Goal: Task Accomplishment & Management: Use online tool/utility

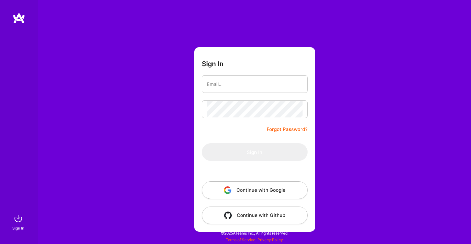
click at [282, 192] on button "Continue with Google" at bounding box center [255, 190] width 106 height 18
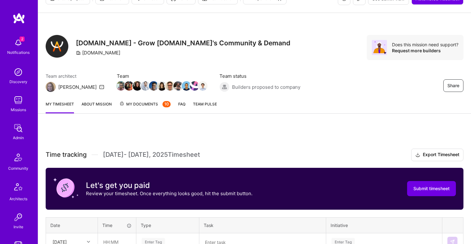
scroll to position [50, 0]
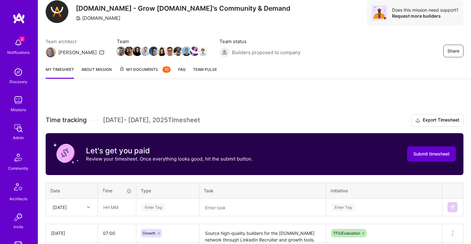
click at [417, 154] on span "Submit timesheet" at bounding box center [432, 154] width 36 height 6
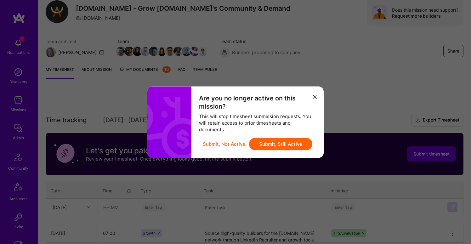
click at [313, 97] on icon "modal" at bounding box center [315, 97] width 4 height 4
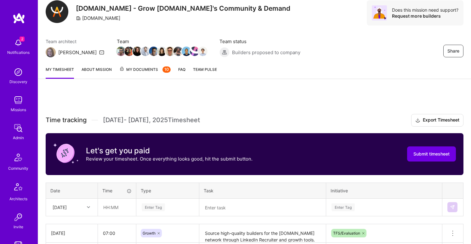
click at [159, 64] on div "My timesheet About Mission My Documents 10 FAQ Team Pulse" at bounding box center [254, 70] width 433 height 18
click at [147, 68] on span "My Documents 10" at bounding box center [144, 69] width 51 height 7
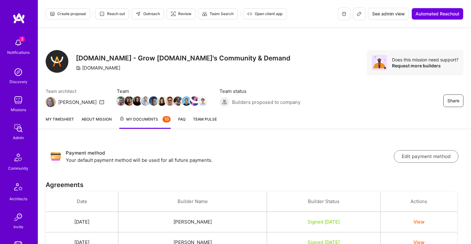
click at [57, 118] on link "My timesheet" at bounding box center [60, 122] width 28 height 13
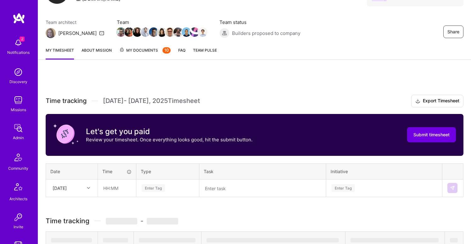
scroll to position [106, 0]
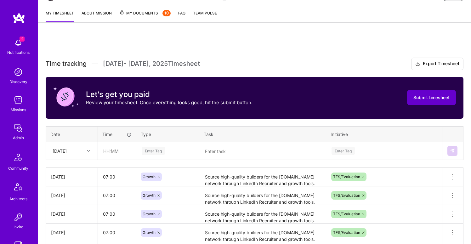
click at [412, 98] on button "Submit timesheet" at bounding box center [431, 97] width 49 height 15
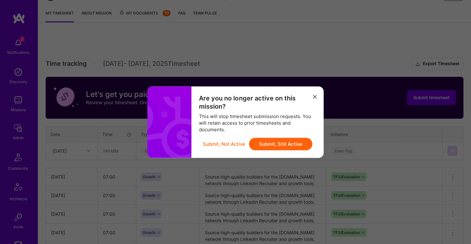
click at [290, 148] on button "Submit, Still Active" at bounding box center [280, 144] width 63 height 13
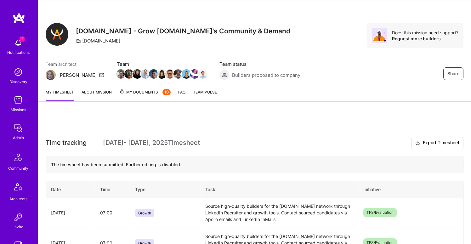
scroll to position [26, 0]
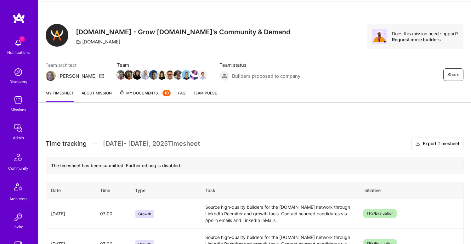
click at [97, 91] on link "About Mission" at bounding box center [97, 96] width 30 height 13
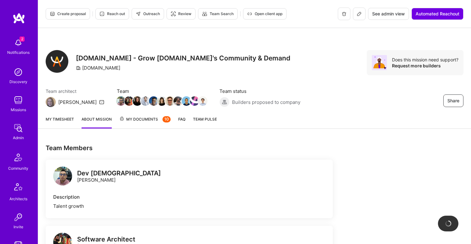
click at [55, 120] on link "My timesheet" at bounding box center [60, 122] width 28 height 13
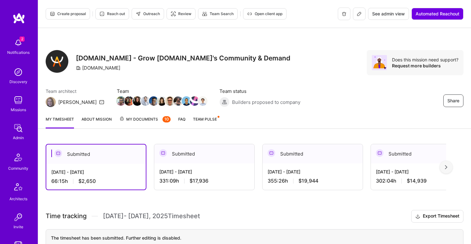
click at [186, 171] on div "[DATE] - [DATE]" at bounding box center [204, 172] width 90 height 7
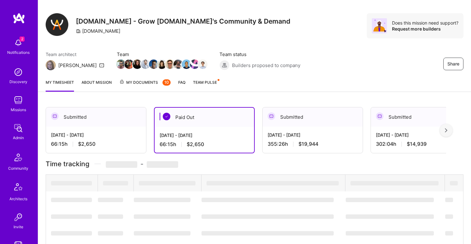
scroll to position [61, 0]
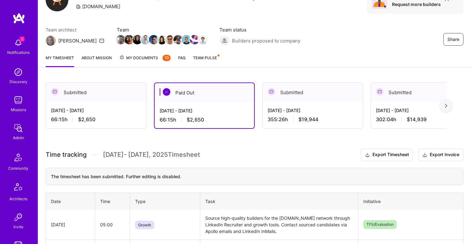
click at [117, 105] on div "[DATE] - [DATE] 66:15 h $2,650" at bounding box center [96, 115] width 100 height 26
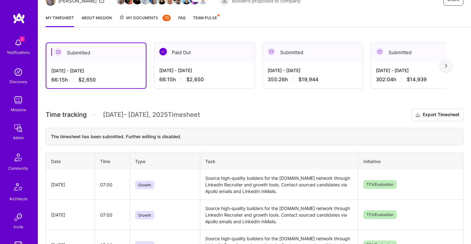
scroll to position [179, 0]
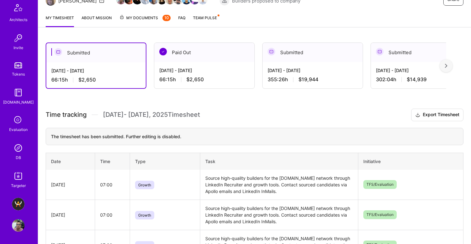
click at [16, 198] on img at bounding box center [18, 204] width 13 height 13
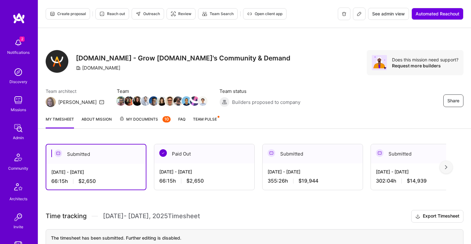
click at [15, 231] on div "2 Notifications Discovery Missions Admin Community Architects Invite Tokens [DO…" at bounding box center [19, 201] width 38 height 333
